Goal: Transaction & Acquisition: Purchase product/service

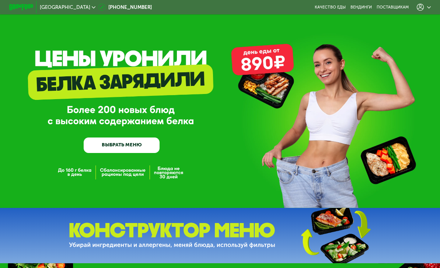
click at [420, 7] on icon at bounding box center [420, 7] width 7 height 7
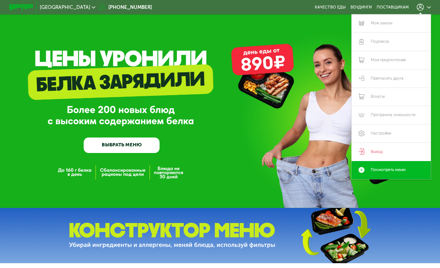
click at [389, 26] on link "Мои заказы" at bounding box center [392, 23] width 80 height 18
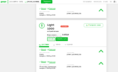
scroll to position [95, 0]
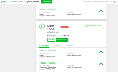
click at [65, 38] on button "Оплатить 5 470 ₽" at bounding box center [62, 40] width 13 height 4
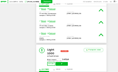
scroll to position [76, 0]
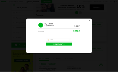
click at [90, 21] on use at bounding box center [89, 20] width 1 height 1
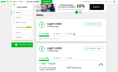
click at [90, 21] on button at bounding box center [92, 19] width 5 height 5
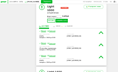
scroll to position [114, 0]
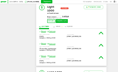
click at [41, 2] on button "Перезвоните мне" at bounding box center [46, 1] width 11 height 3
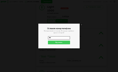
scroll to position [112, 0]
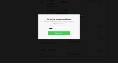
click at [56, 36] on input "********" at bounding box center [59, 37] width 22 height 3
click at [59, 36] on input "********" at bounding box center [59, 37] width 22 height 3
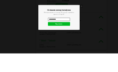
type input "**********"
click at [63, 41] on button "Жду звонка" at bounding box center [59, 43] width 22 height 4
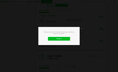
click at [66, 41] on link "Закрыть" at bounding box center [59, 39] width 22 height 4
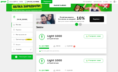
click at [62, 36] on div "Мы перезвоним в течение 30 секунд, в рабочее время с 10 до 22 Закрыть" at bounding box center [58, 36] width 45 height 20
